Goal: Find specific fact: Find specific fact

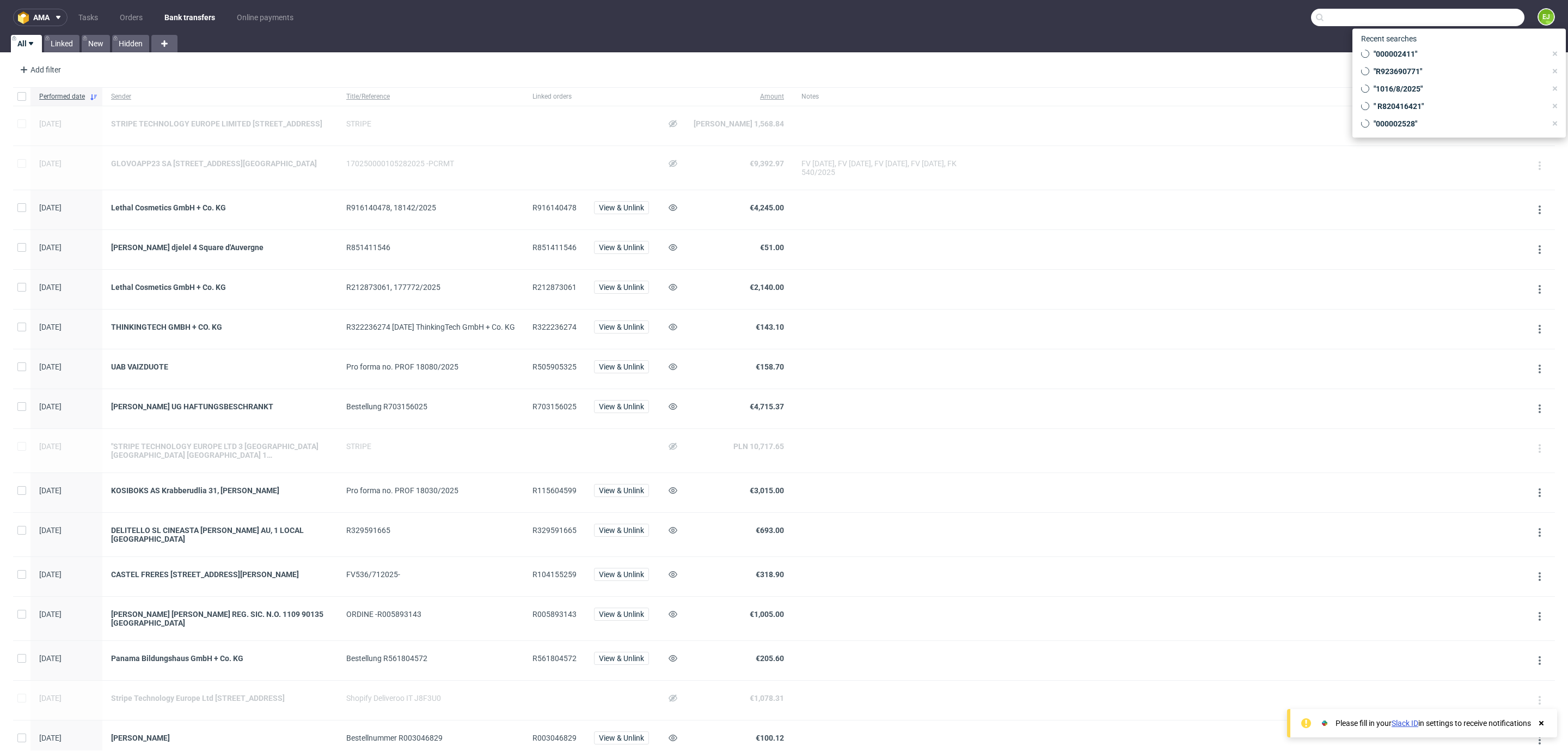
click at [1504, 12] on input "text" at bounding box center [1417, 17] width 213 height 17
paste input "000002536"
type input "000002536"
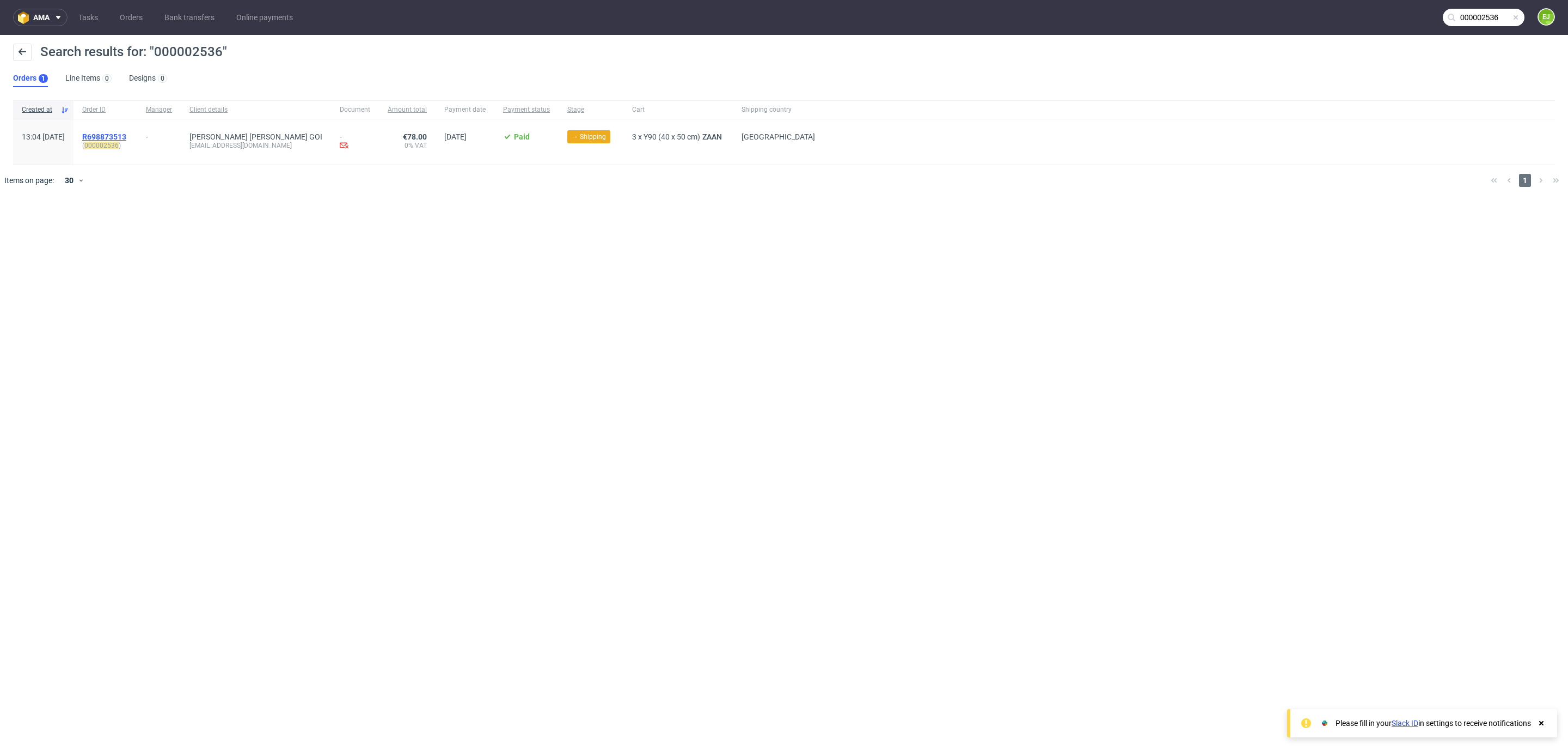
click at [124, 134] on span "R698873513" at bounding box center [104, 137] width 44 height 9
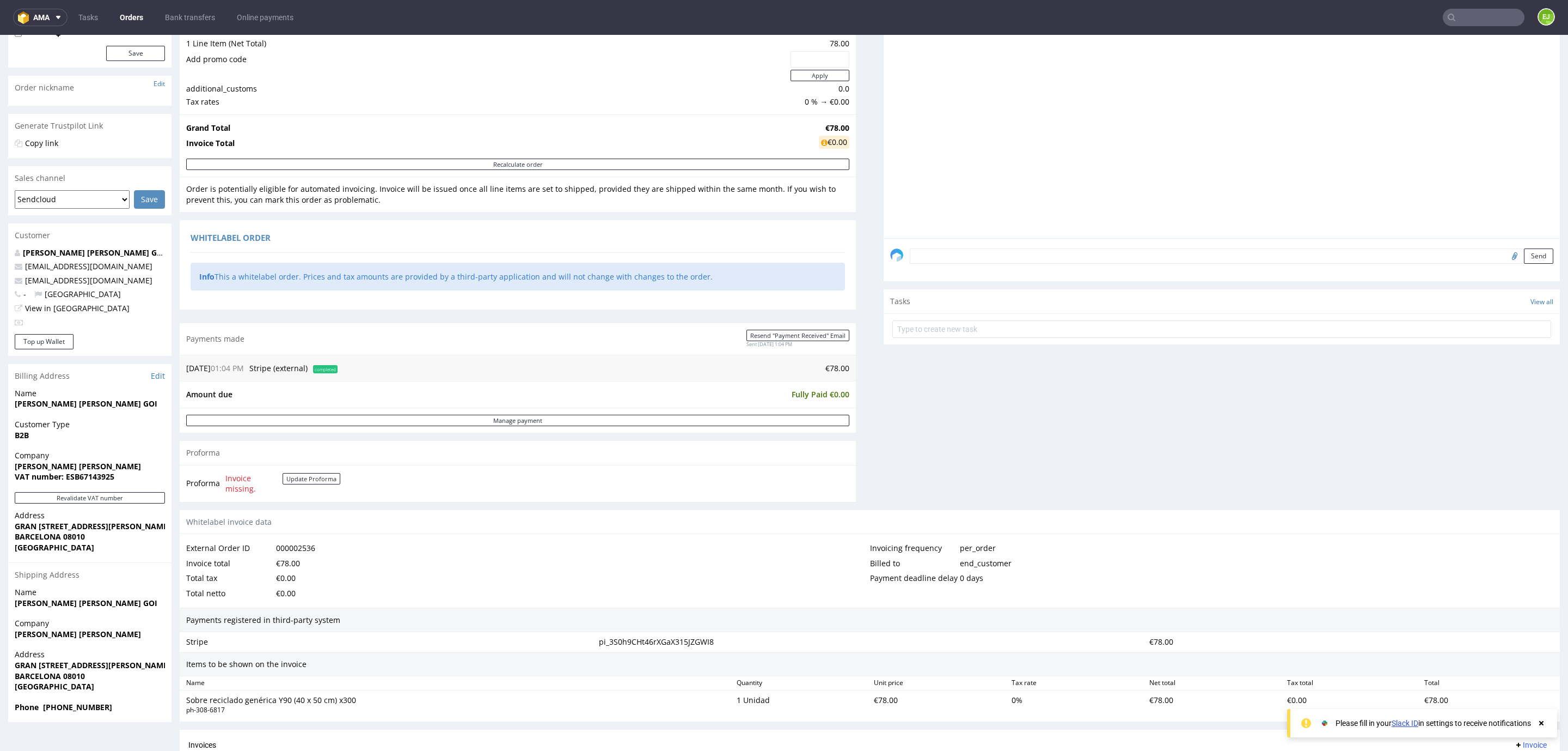
scroll to position [137, 0]
click at [85, 474] on strong "VAT number: ESB67143925" at bounding box center [64, 475] width 100 height 10
copy strong "ESB67143925"
click at [18, 470] on strong "VAT number: ESB67143925" at bounding box center [64, 475] width 100 height 10
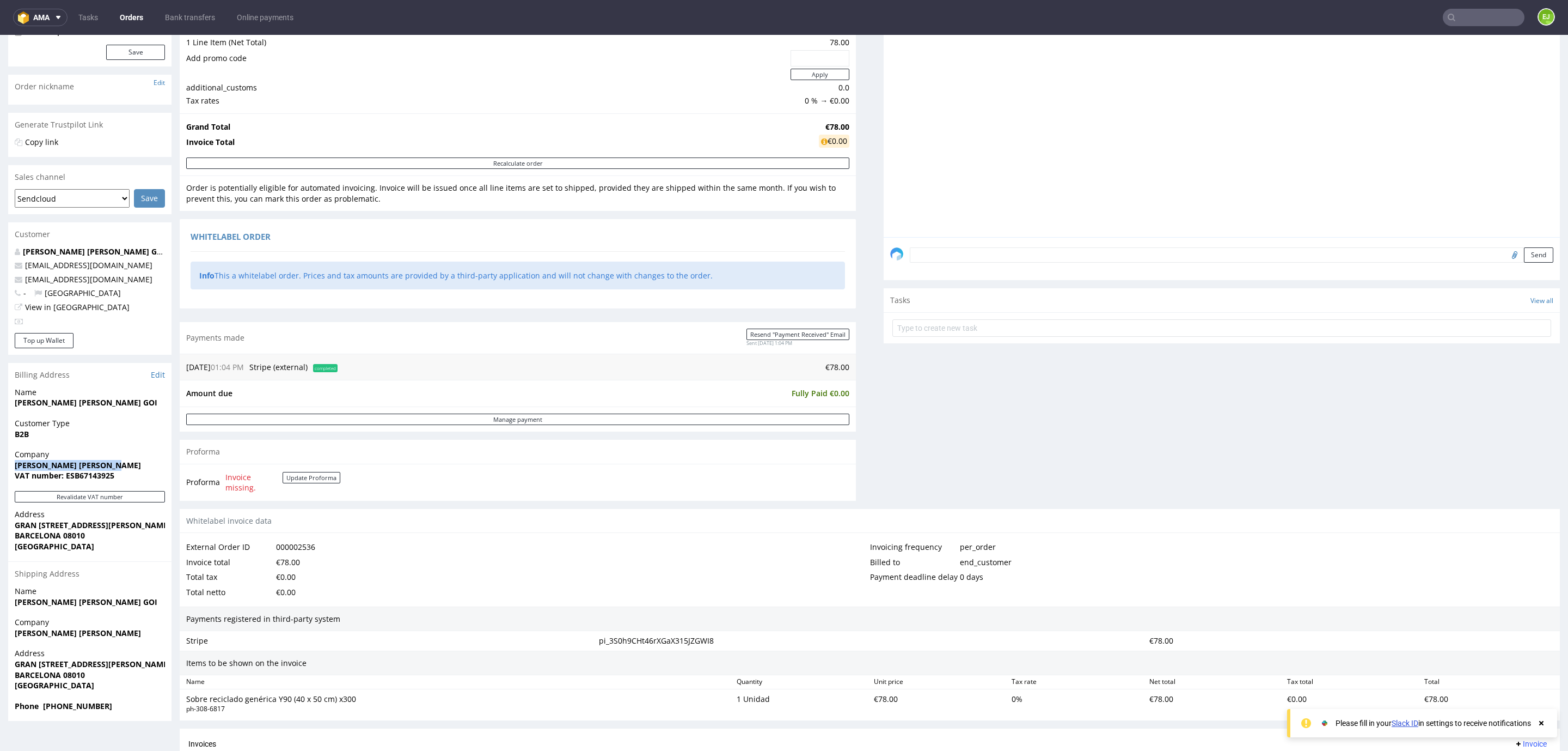
drag, startPoint x: 10, startPoint y: 465, endPoint x: 103, endPoint y: 464, distance: 93.0
click at [103, 464] on div "Company [PERSON_NAME] [PERSON_NAME] VAT number: ESB67143925" at bounding box center [90, 469] width 163 height 42
copy strong "[PERSON_NAME] [PERSON_NAME]"
drag, startPoint x: 12, startPoint y: 525, endPoint x: 167, endPoint y: 522, distance: 155.0
click at [167, 522] on div "Address [STREET_ADDRESS][PERSON_NAME]" at bounding box center [90, 535] width 163 height 53
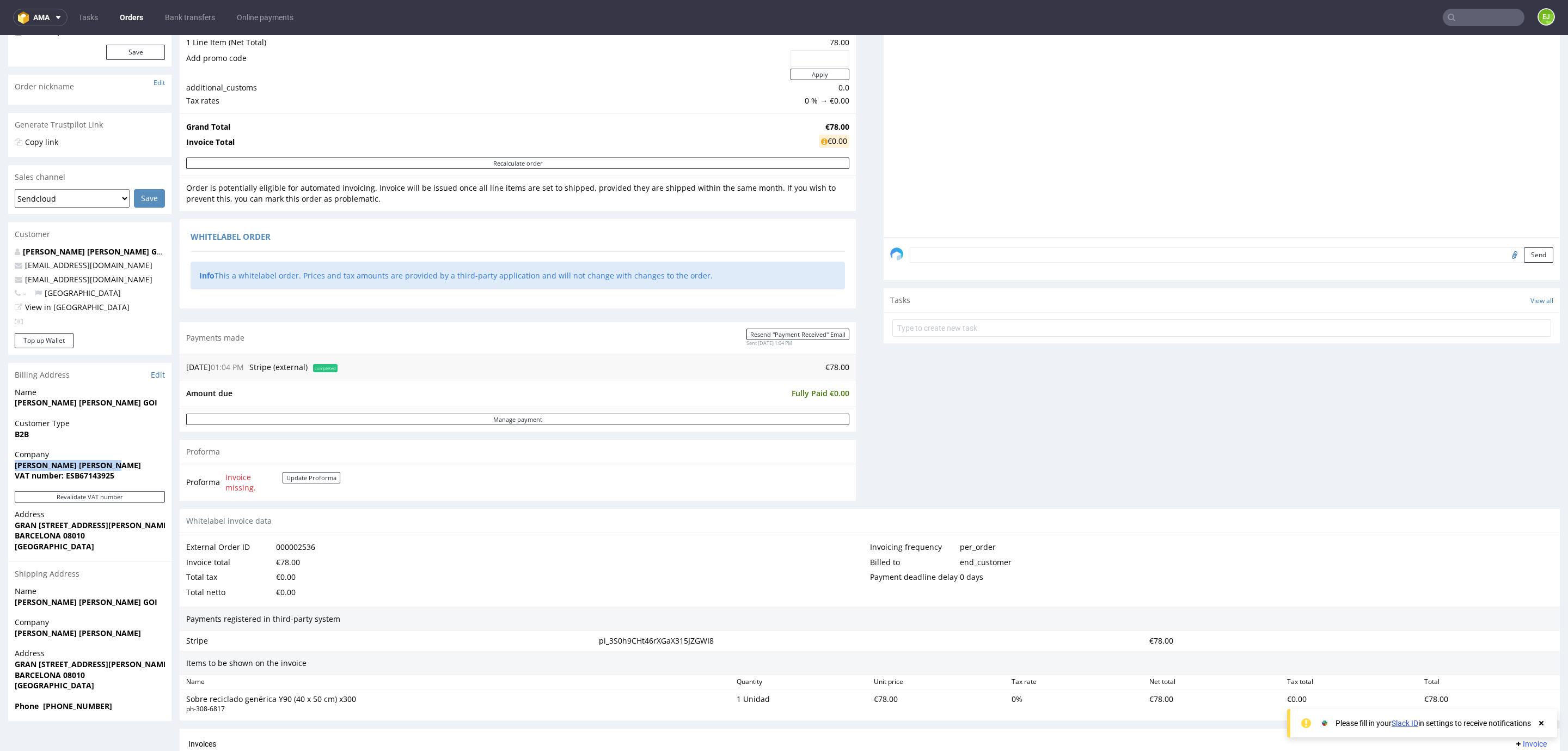
copy strong "GRAN [STREET_ADDRESS][PERSON_NAME]"
click at [45, 536] on strong "BARCELONA 08010" at bounding box center [49, 535] width 70 height 10
copy strong "[GEOGRAPHIC_DATA]"
click at [74, 533] on strong "BARCELONA 08010" at bounding box center [49, 535] width 70 height 10
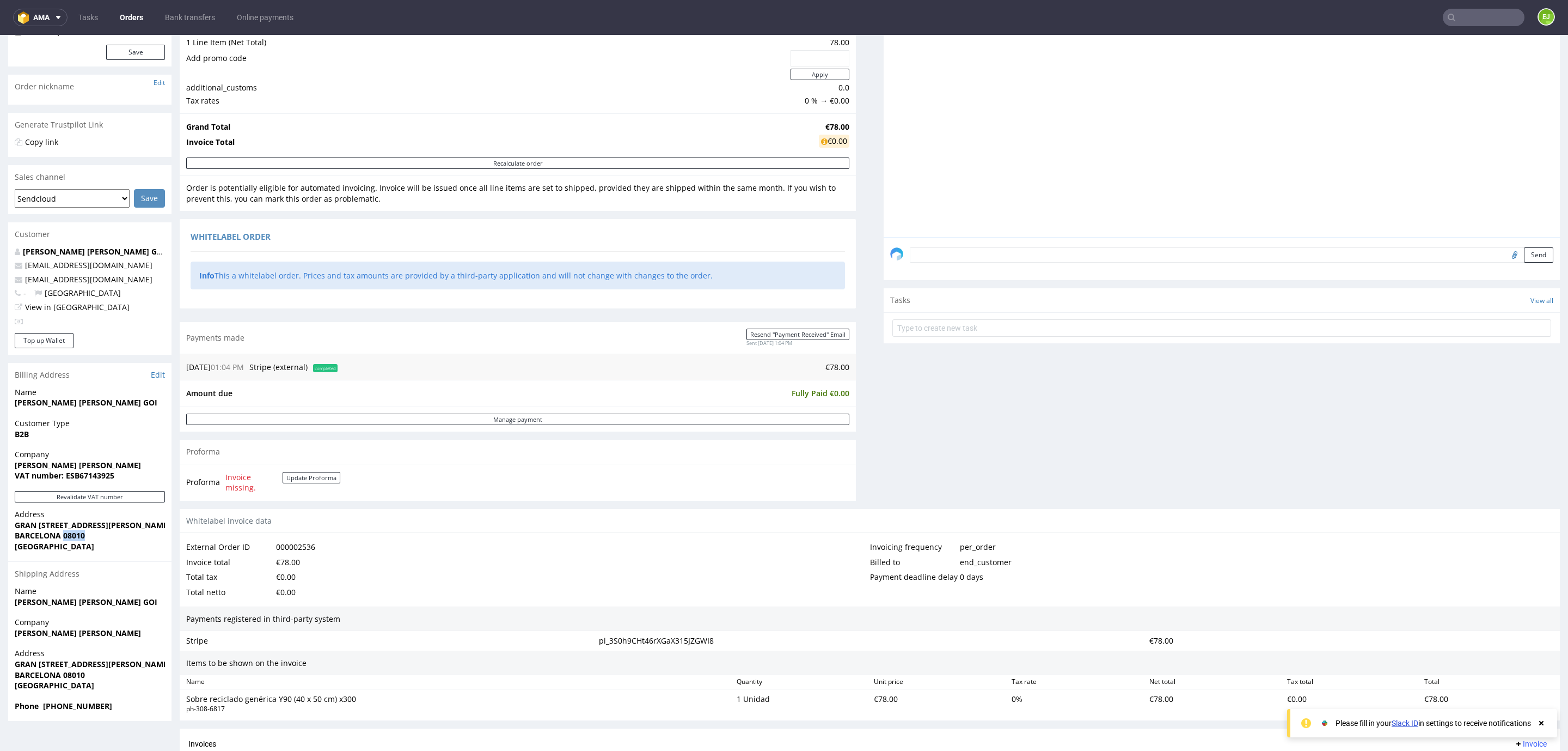
click at [74, 533] on strong "BARCELONA 08010" at bounding box center [49, 535] width 70 height 10
copy strong "08010"
